Goal: Use online tool/utility: Utilize a website feature to perform a specific function

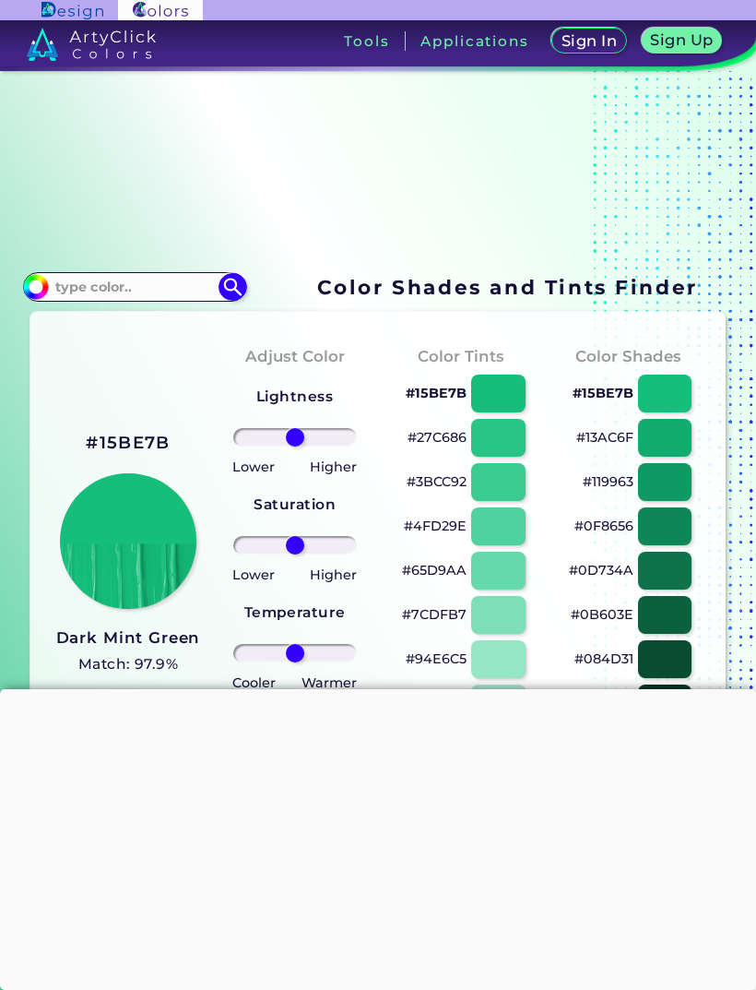
click at [175, 291] on input at bounding box center [135, 286] width 172 height 25
click at [143, 297] on input at bounding box center [135, 286] width 172 height 25
click at [148, 295] on input at bounding box center [135, 286] width 172 height 25
paste input "db816f"
type input "db816f"
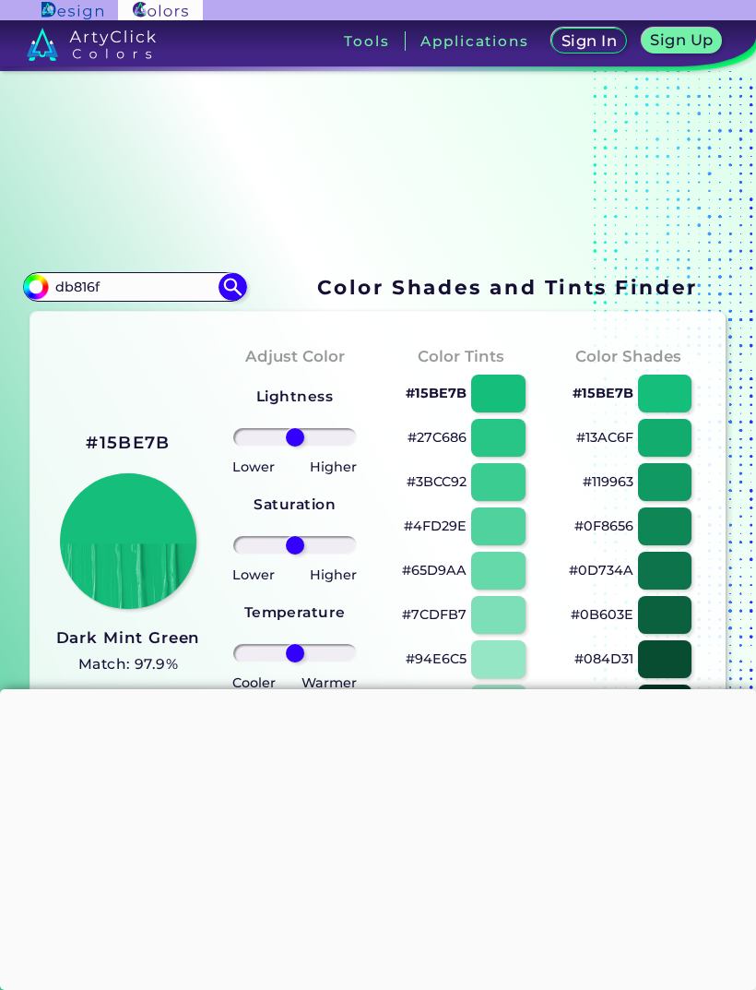
type input "#000000"
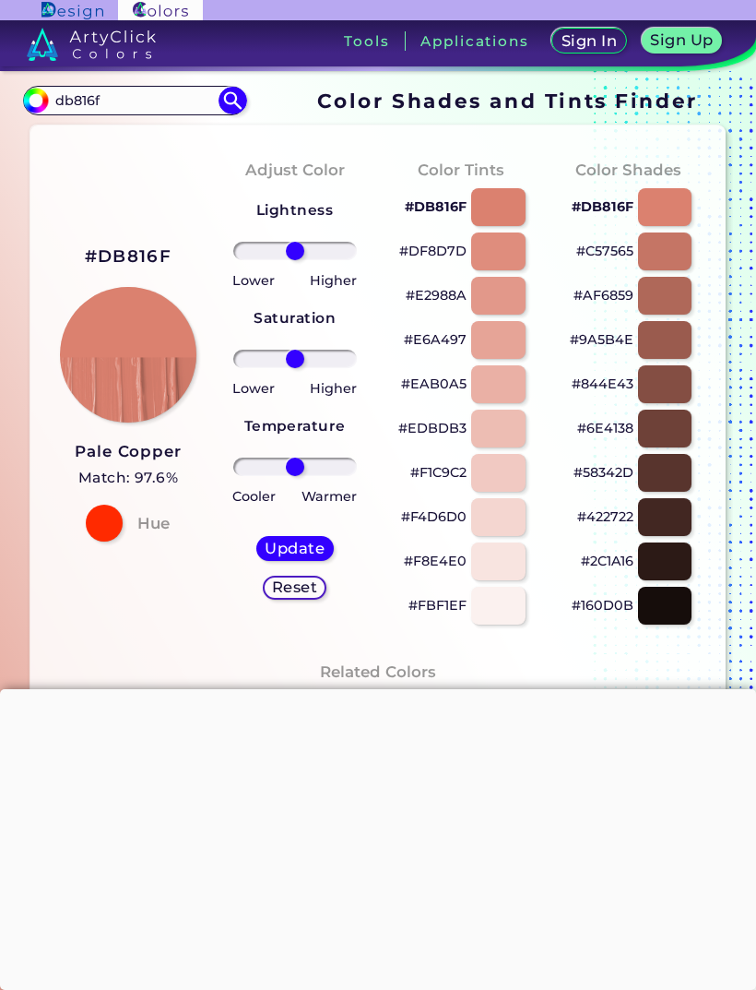
scroll to position [189, 0]
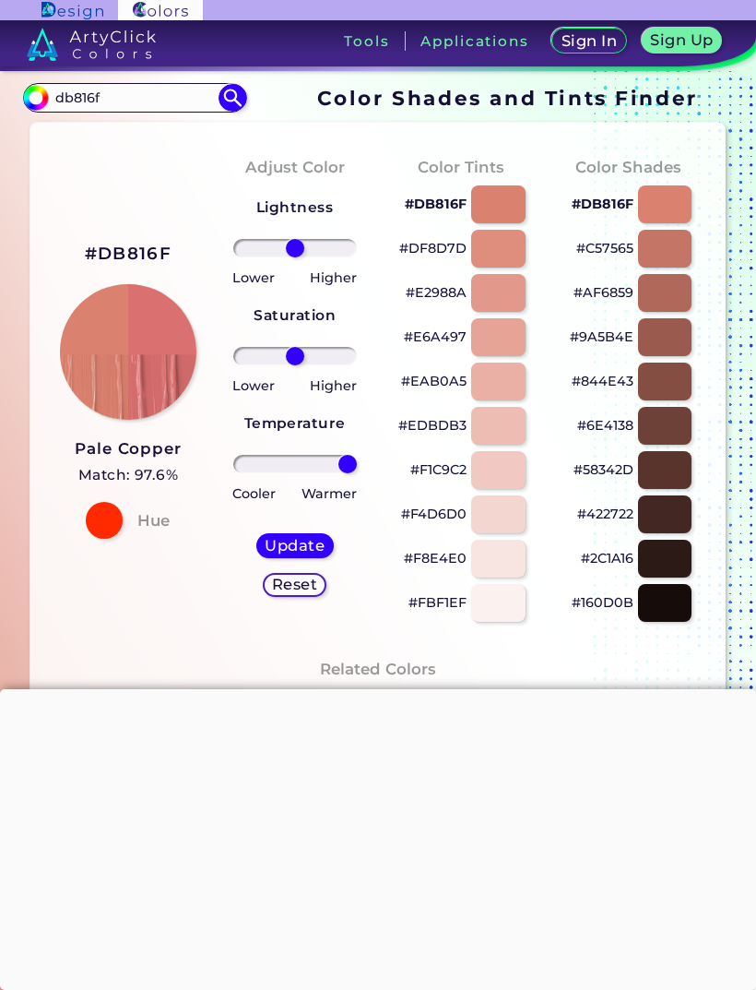
click at [101, 530] on div at bounding box center [104, 520] width 37 height 37
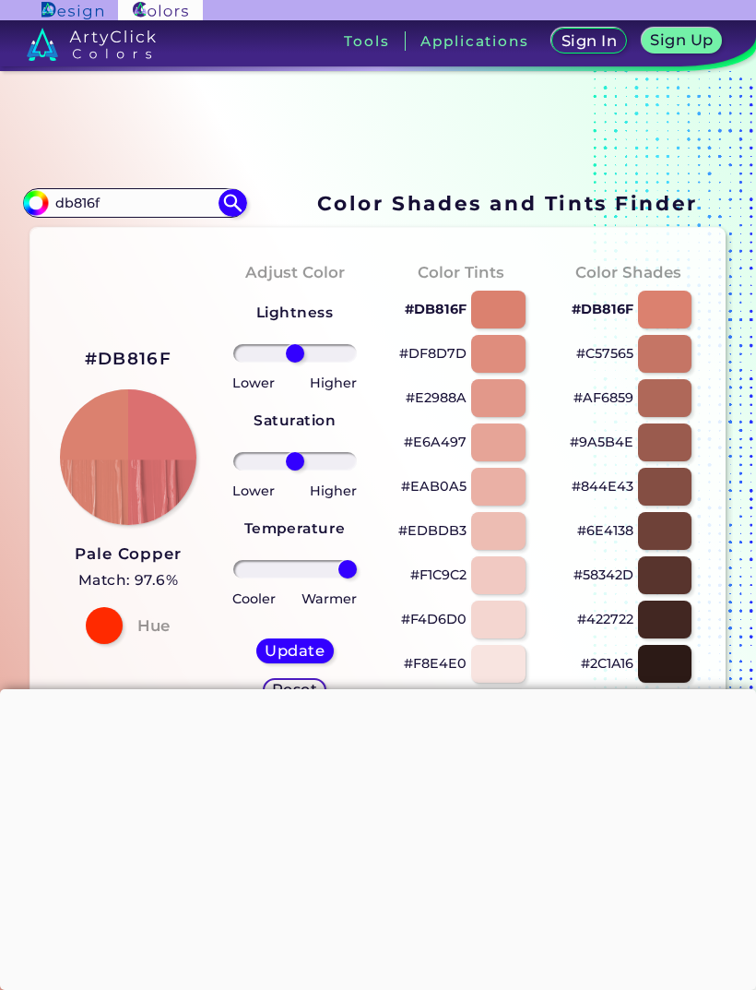
scroll to position [86, 0]
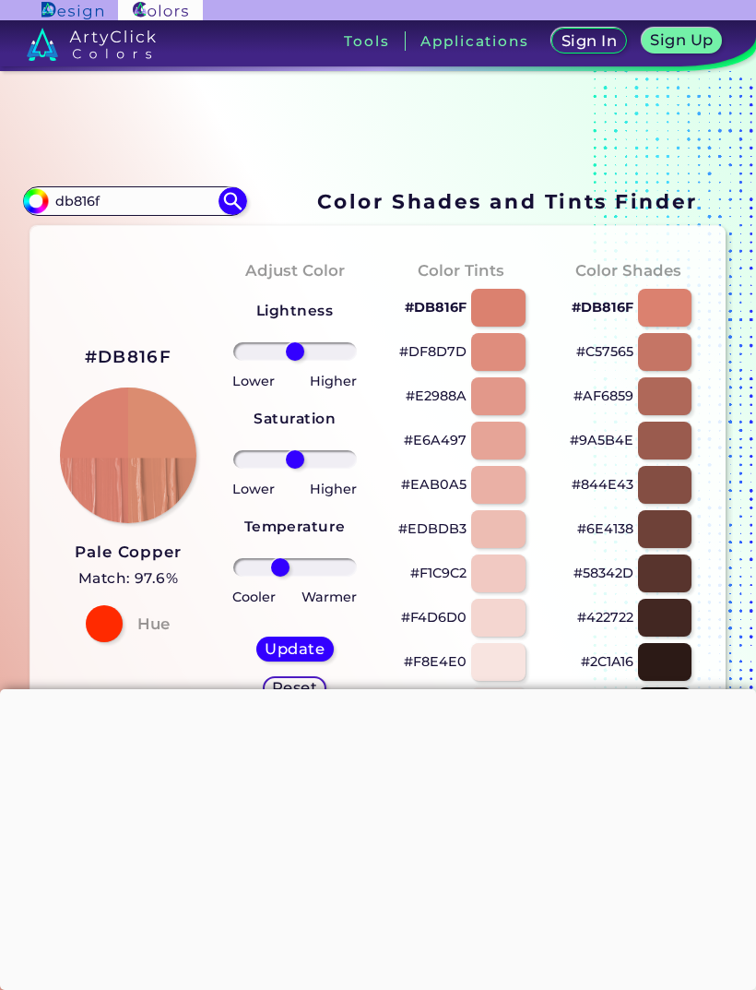
type input "-8"
click at [291, 576] on input "range" at bounding box center [295, 567] width 124 height 18
type input "1"
type input "100"
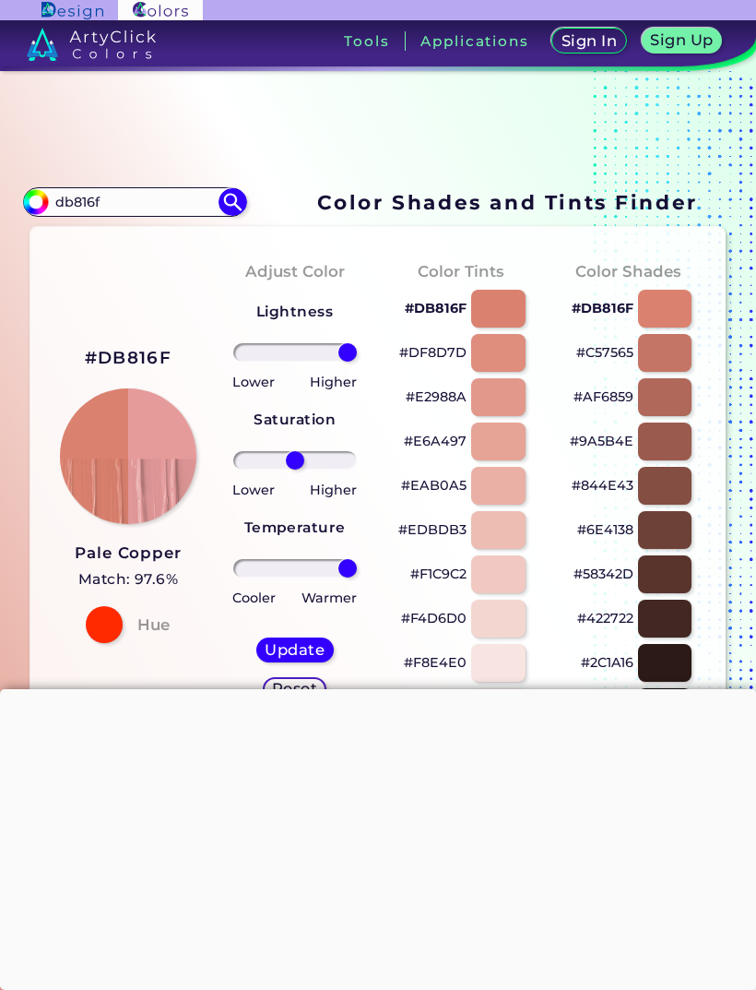
type input "100"
click at [311, 362] on input "range" at bounding box center [295, 352] width 124 height 18
type input "-13"
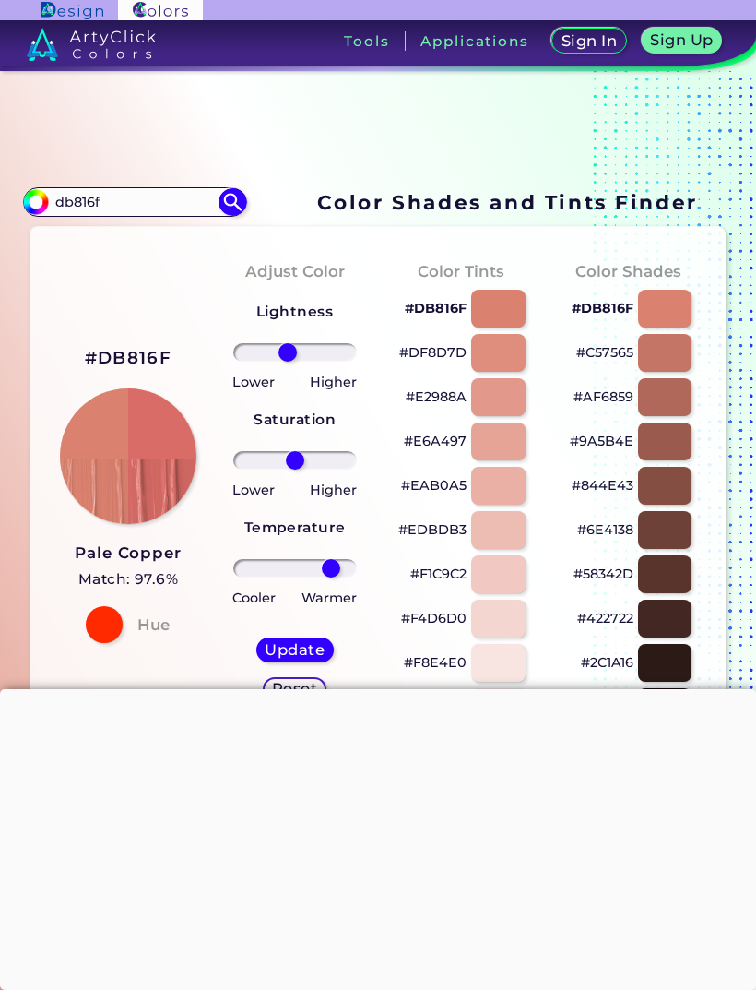
type input "69"
type input "-39"
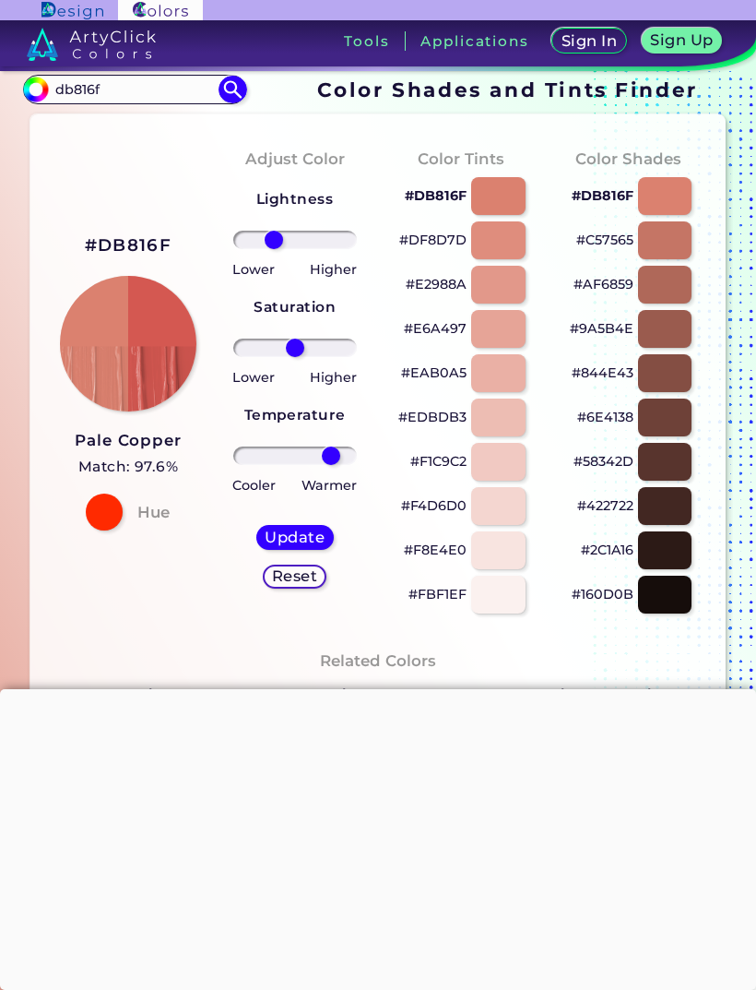
scroll to position [235, 0]
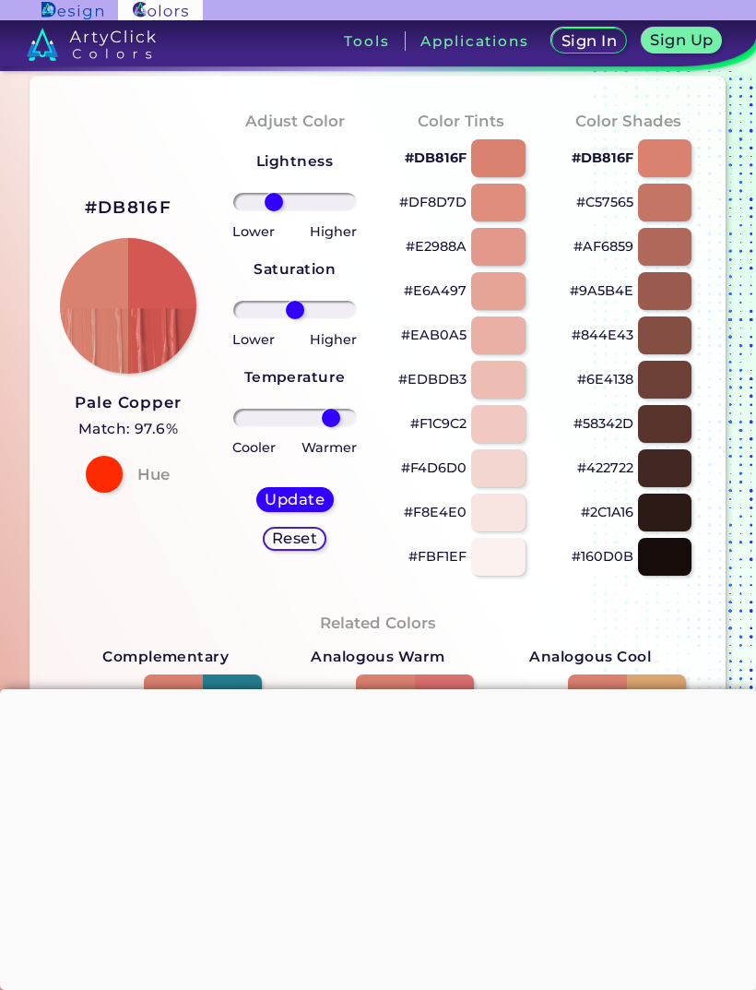
click at [309, 506] on h5 "Update" at bounding box center [294, 500] width 54 height 14
type input "#d45851"
type input "0"
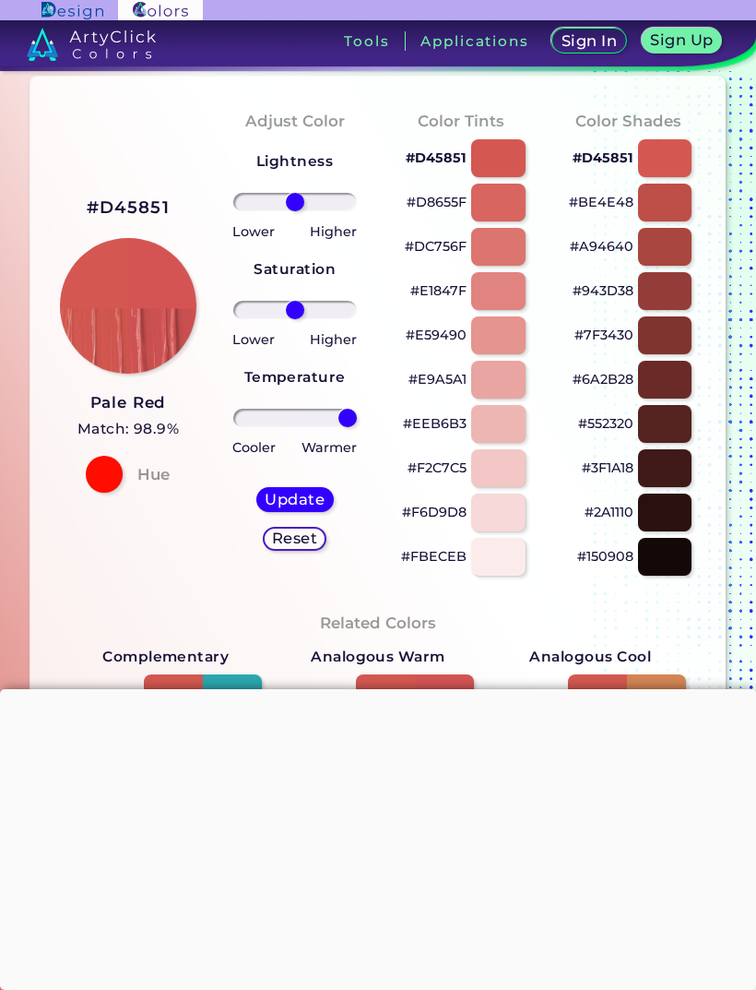
type input "100"
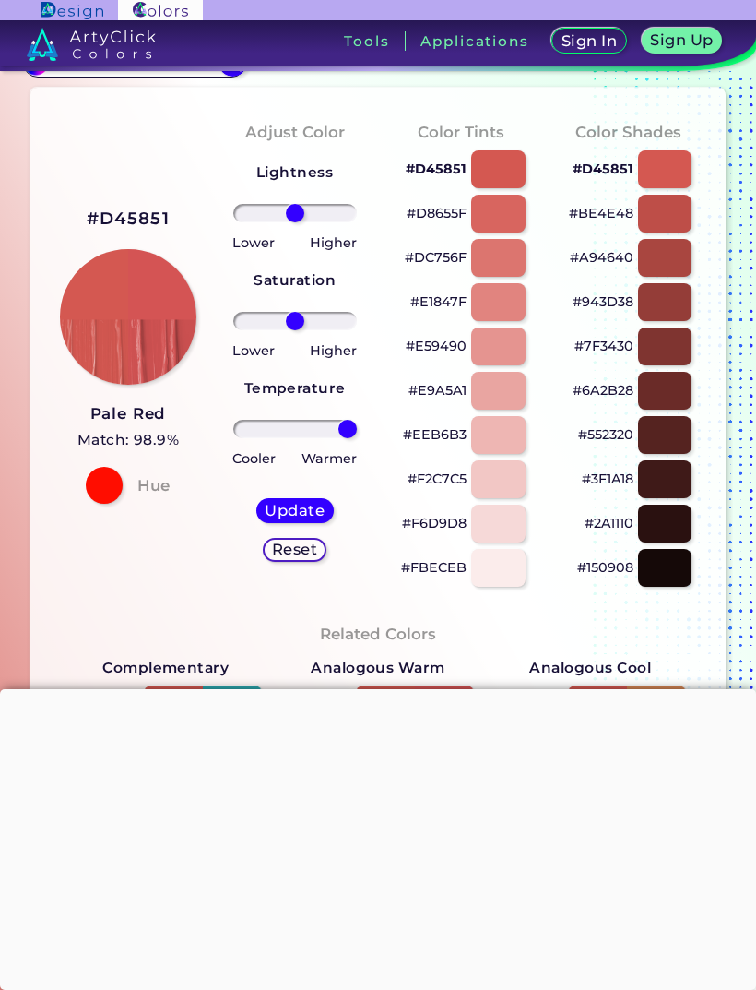
scroll to position [219, 0]
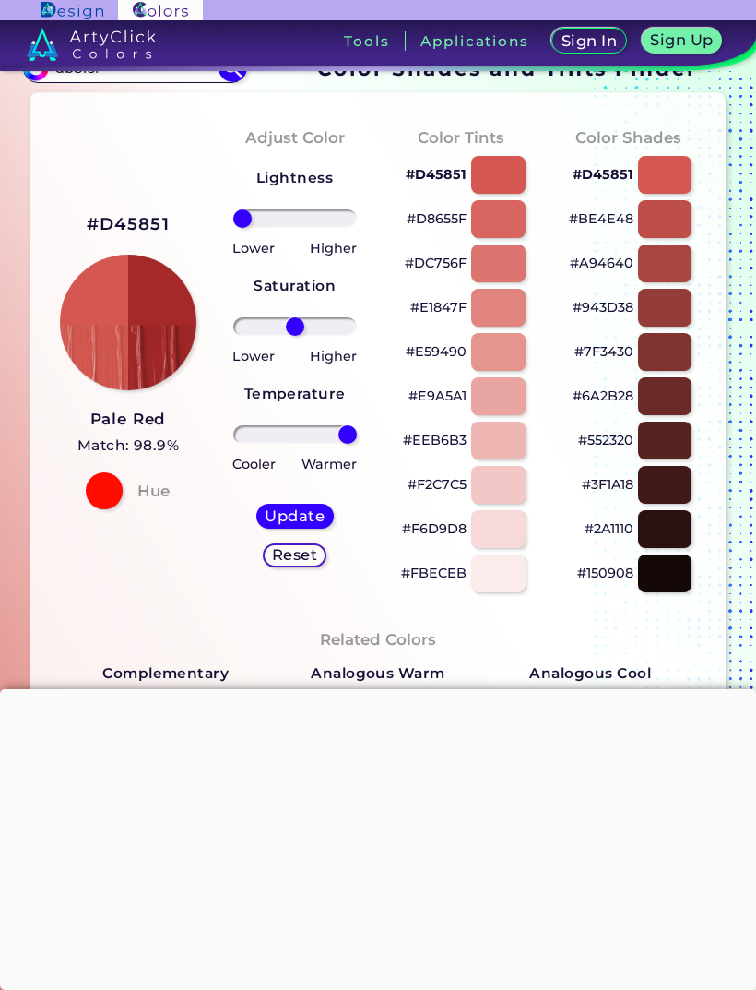
type input "-100"
click at [312, 444] on input "range" at bounding box center [295, 434] width 124 height 18
click at [322, 444] on input "range" at bounding box center [295, 434] width 124 height 18
click at [291, 444] on input "range" at bounding box center [295, 434] width 124 height 18
type input "14"
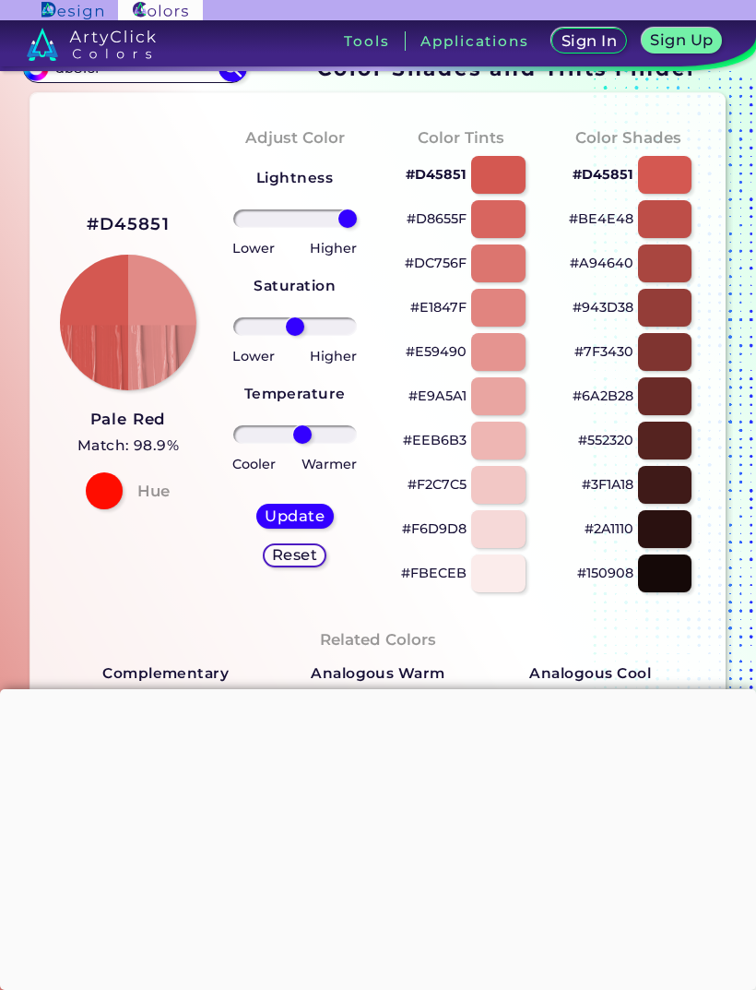
type input "100"
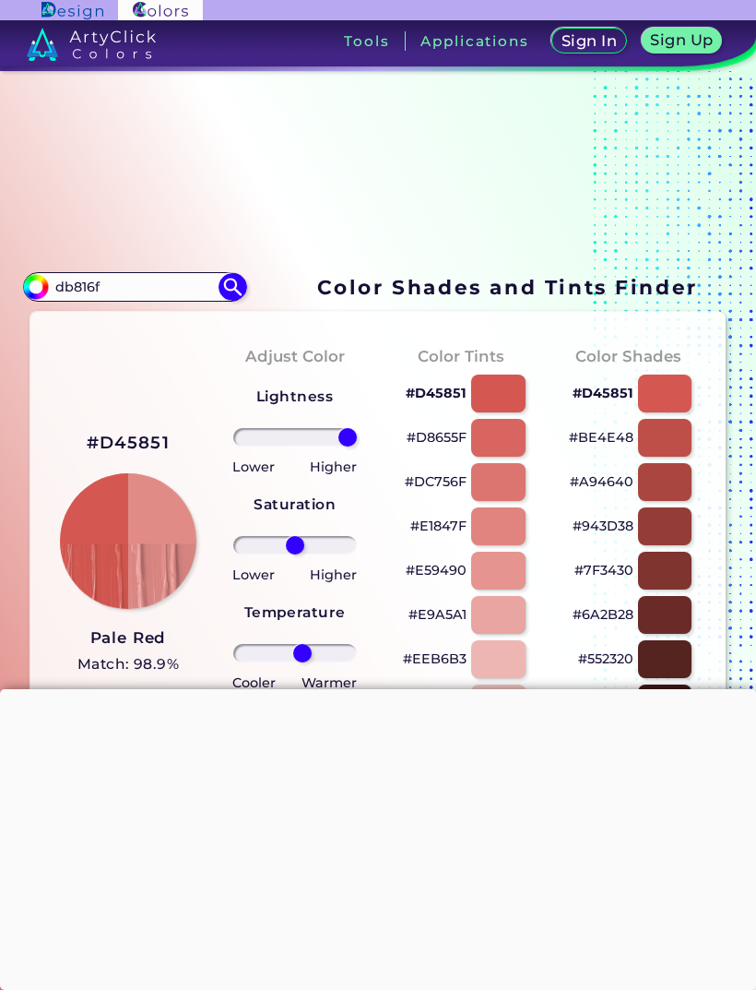
click at [131, 288] on input "db816f" at bounding box center [135, 286] width 172 height 25
click at [125, 288] on input "db816f" at bounding box center [135, 286] width 172 height 25
click at [131, 294] on input at bounding box center [135, 286] width 172 height 25
click at [135, 299] on input at bounding box center [135, 286] width 172 height 25
paste input "b75946"
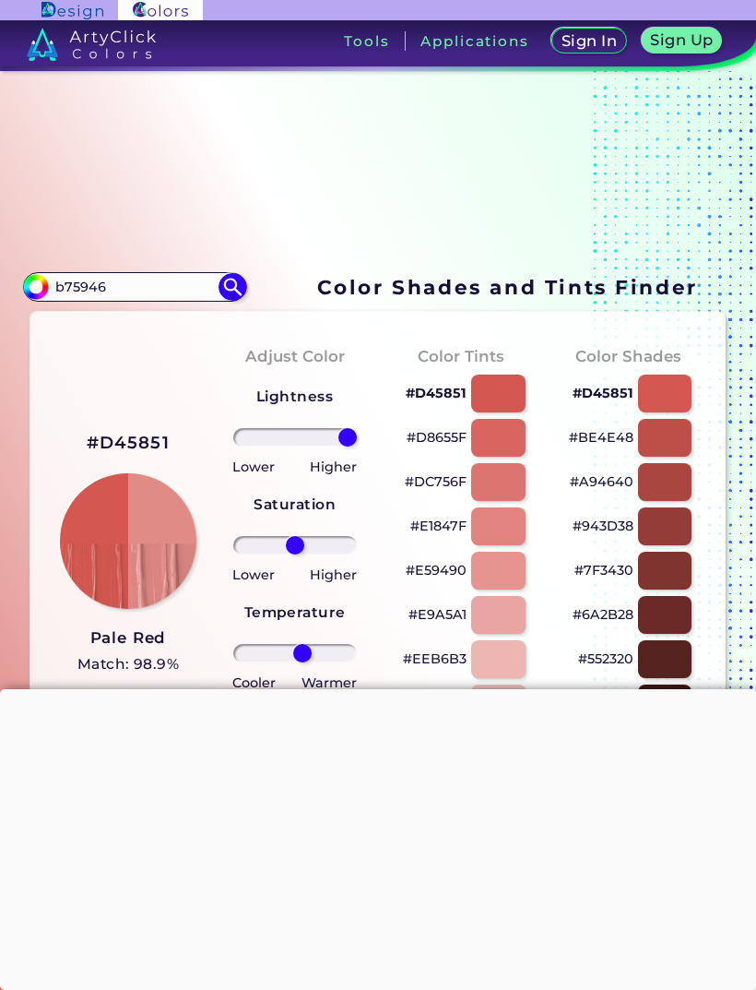
type input "b75946"
type input "#000000"
type input "0"
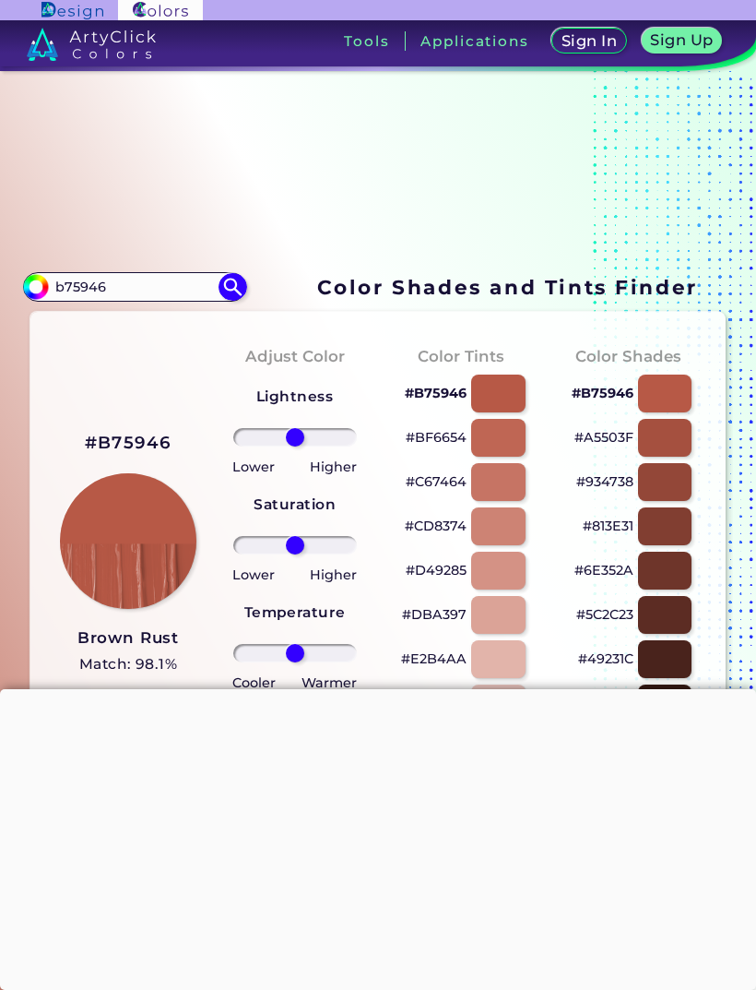
click at [467, 237] on section at bounding box center [378, 179] width 711 height 178
